Goal: Ask a question

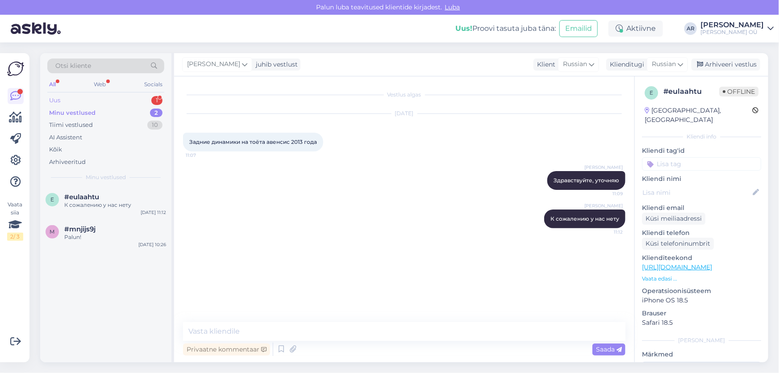
click at [102, 98] on div "Uus 1" at bounding box center [105, 100] width 117 height 12
drag, startPoint x: 134, startPoint y: 208, endPoint x: 167, endPoint y: 222, distance: 36.0
click at [134, 208] on div "Kui mul on soov osta teilt kas kohapeal [PERSON_NAME] saab ka järelmaksu taotlu…" at bounding box center [115, 209] width 102 height 16
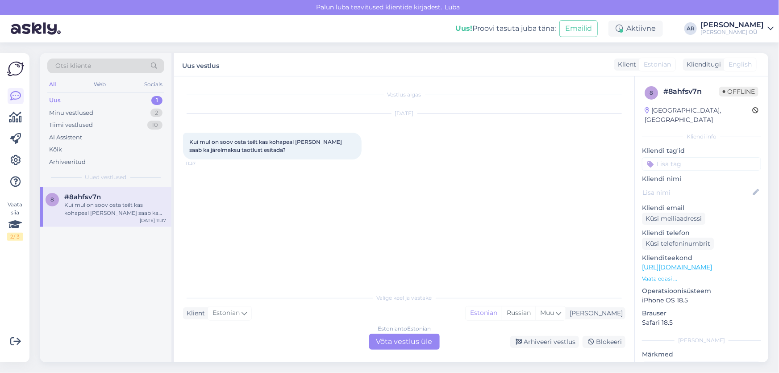
click at [406, 333] on div "Estonian to Estonian Võta vestlus üle" at bounding box center [404, 341] width 71 height 16
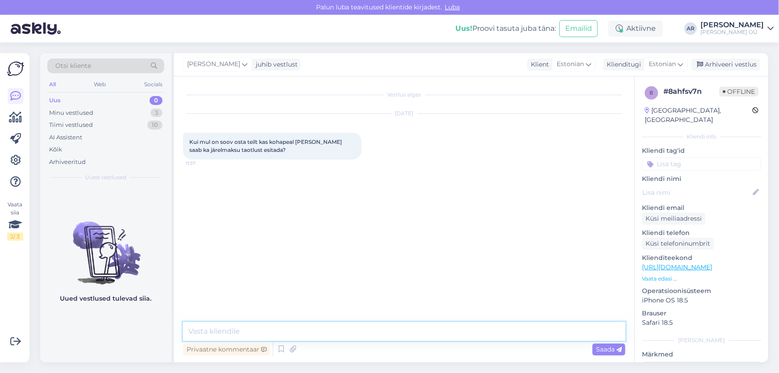
click at [276, 332] on textarea at bounding box center [404, 331] width 442 height 19
type textarea "[PERSON_NAME]"
type textarea "R"
type textarea "Tere! [PERSON_NAME], saab kohapeal kaupluses taotlust esitada?"
click at [603, 349] on span "Saada" at bounding box center [609, 349] width 26 height 8
